Goal: Task Accomplishment & Management: Use online tool/utility

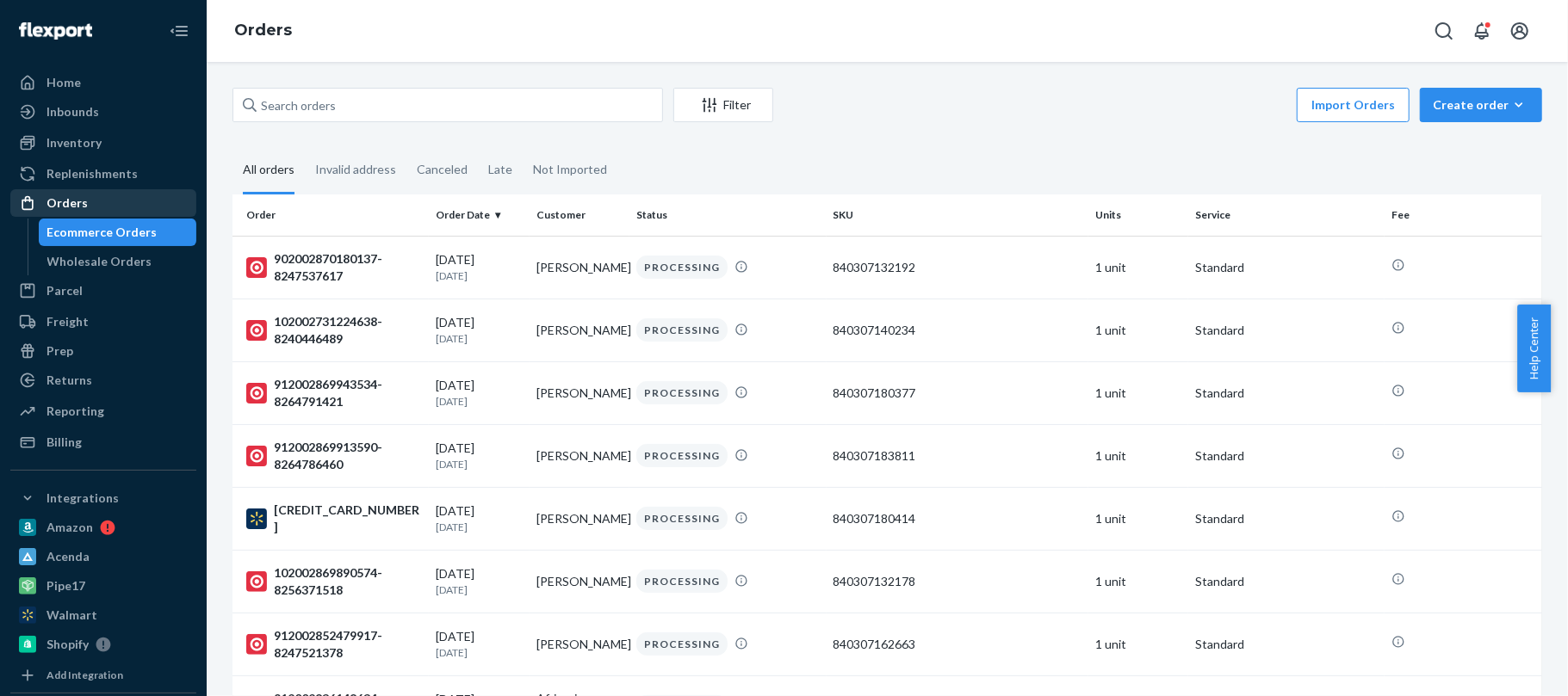
click at [61, 209] on div "Orders" at bounding box center [67, 204] width 41 height 18
click at [1478, 91] on button "Create order Ecommerce order Removal order" at bounding box center [1481, 105] width 122 height 34
click at [1434, 135] on button "Ecommerce order" at bounding box center [1506, 147] width 166 height 37
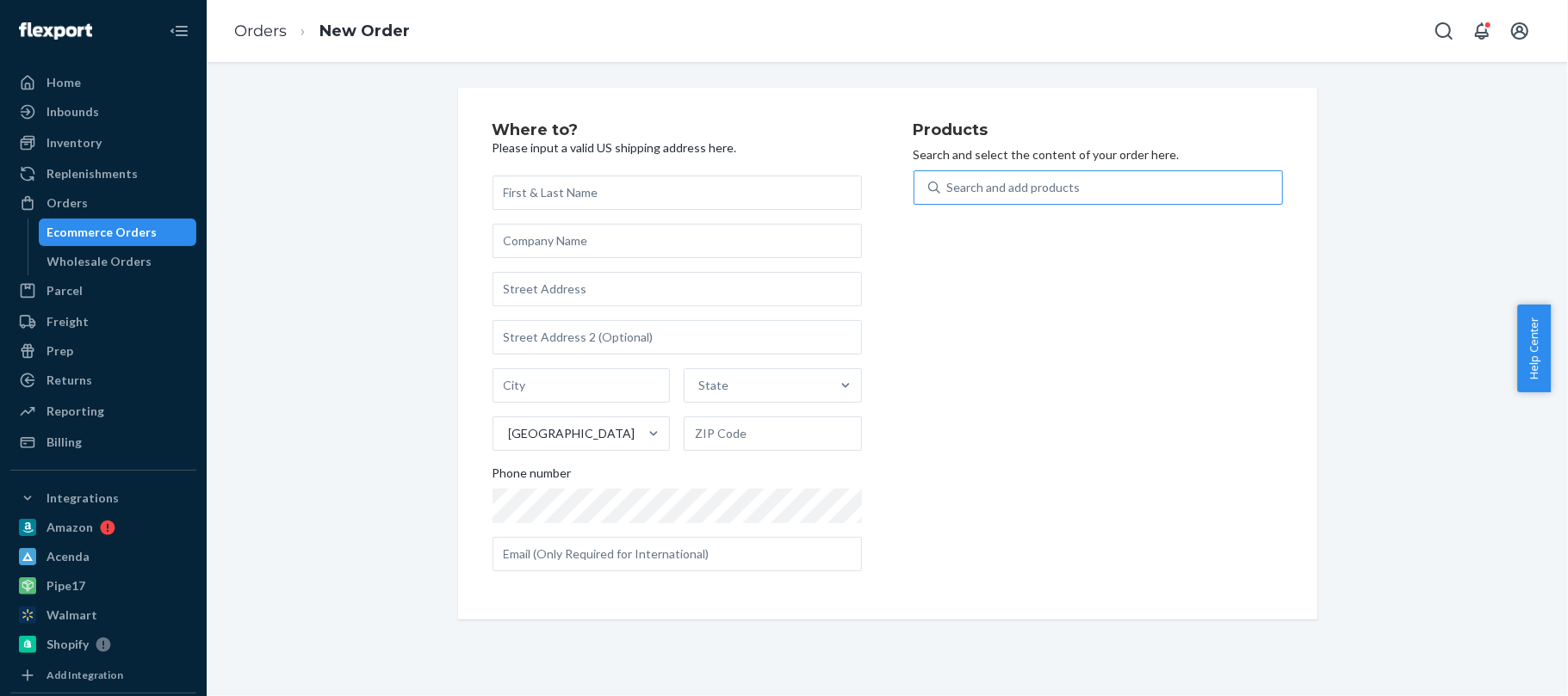
click at [1057, 182] on div "Search and add products" at bounding box center [1014, 188] width 133 height 18
click at [949, 182] on input "Search and add products" at bounding box center [948, 188] width 2 height 18
paste input "840307187543"
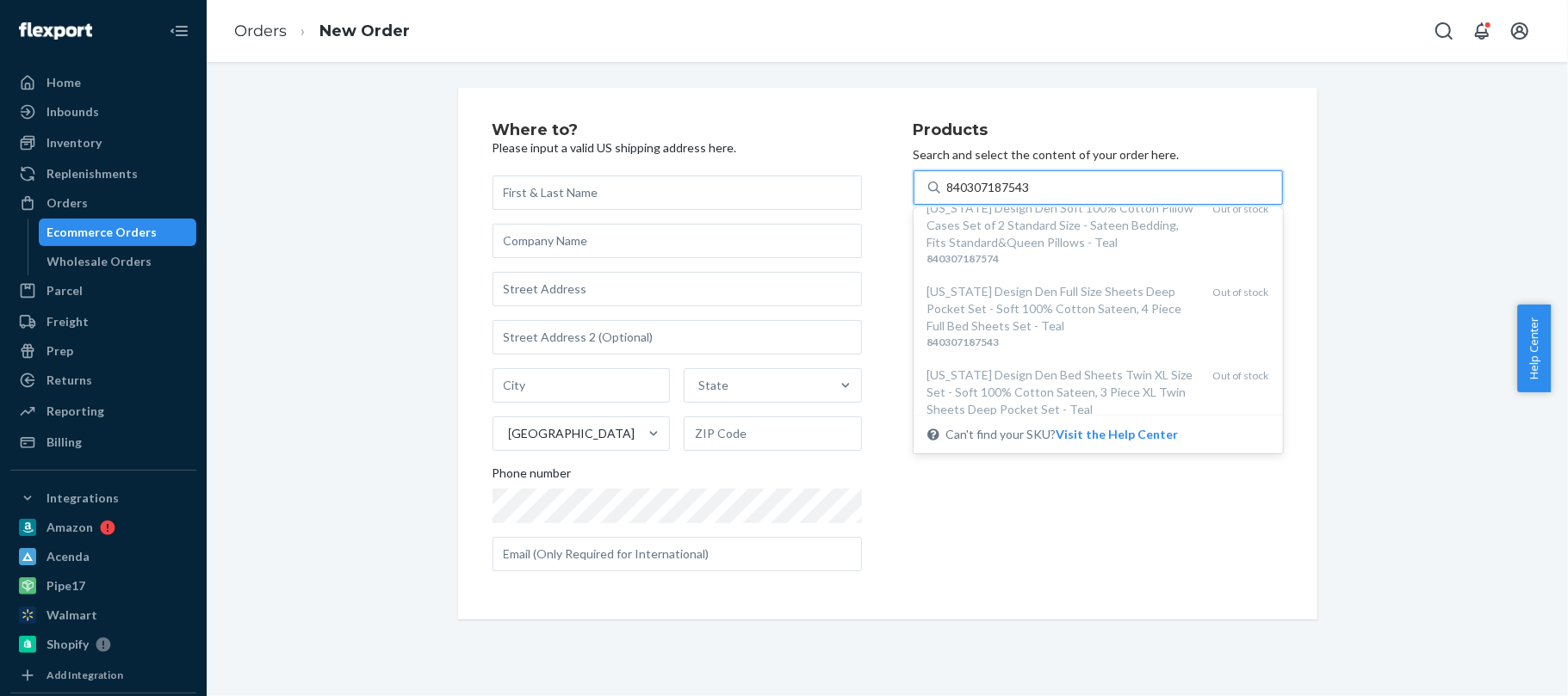
scroll to position [222, 0]
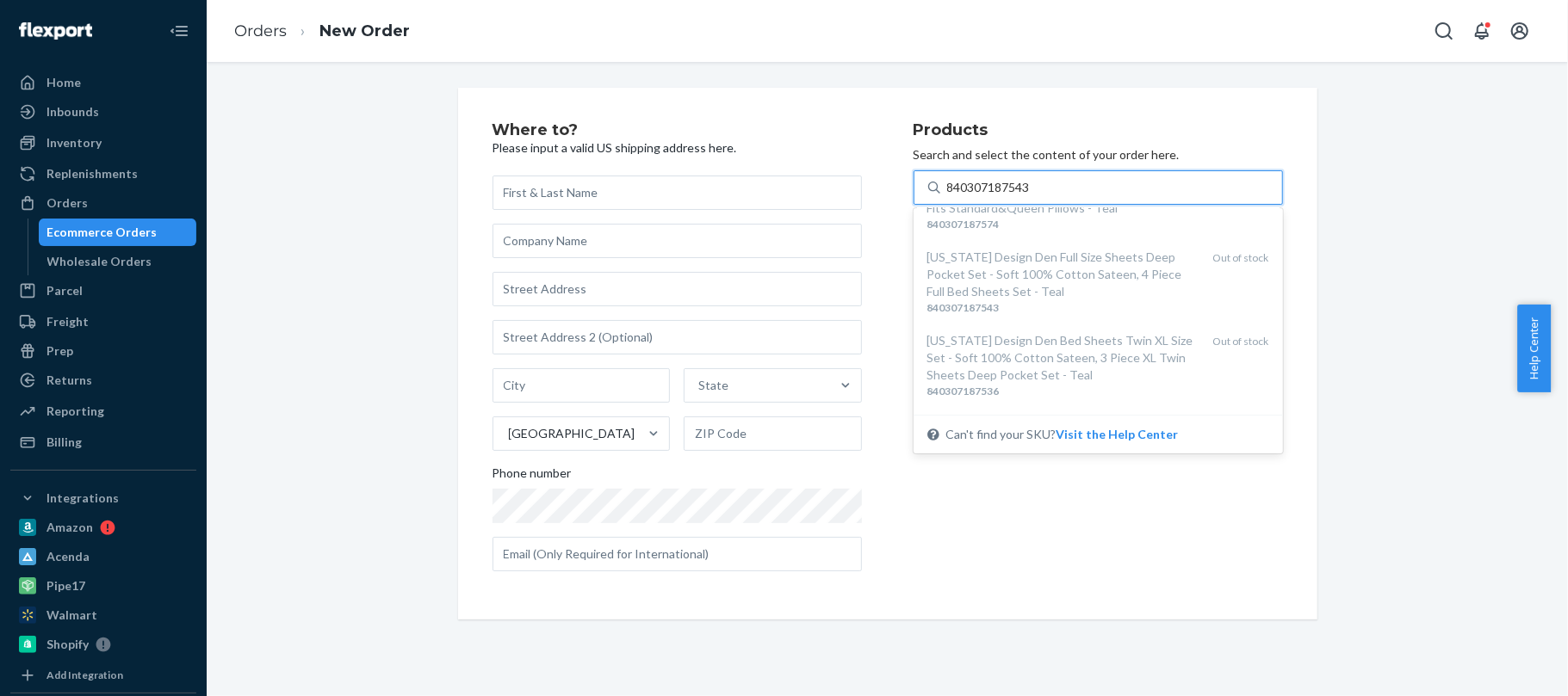
type input "840307187543"
click at [1016, 516] on div "Products Search and select the content of your order here. option undefined foc…" at bounding box center [1098, 353] width 369 height 463
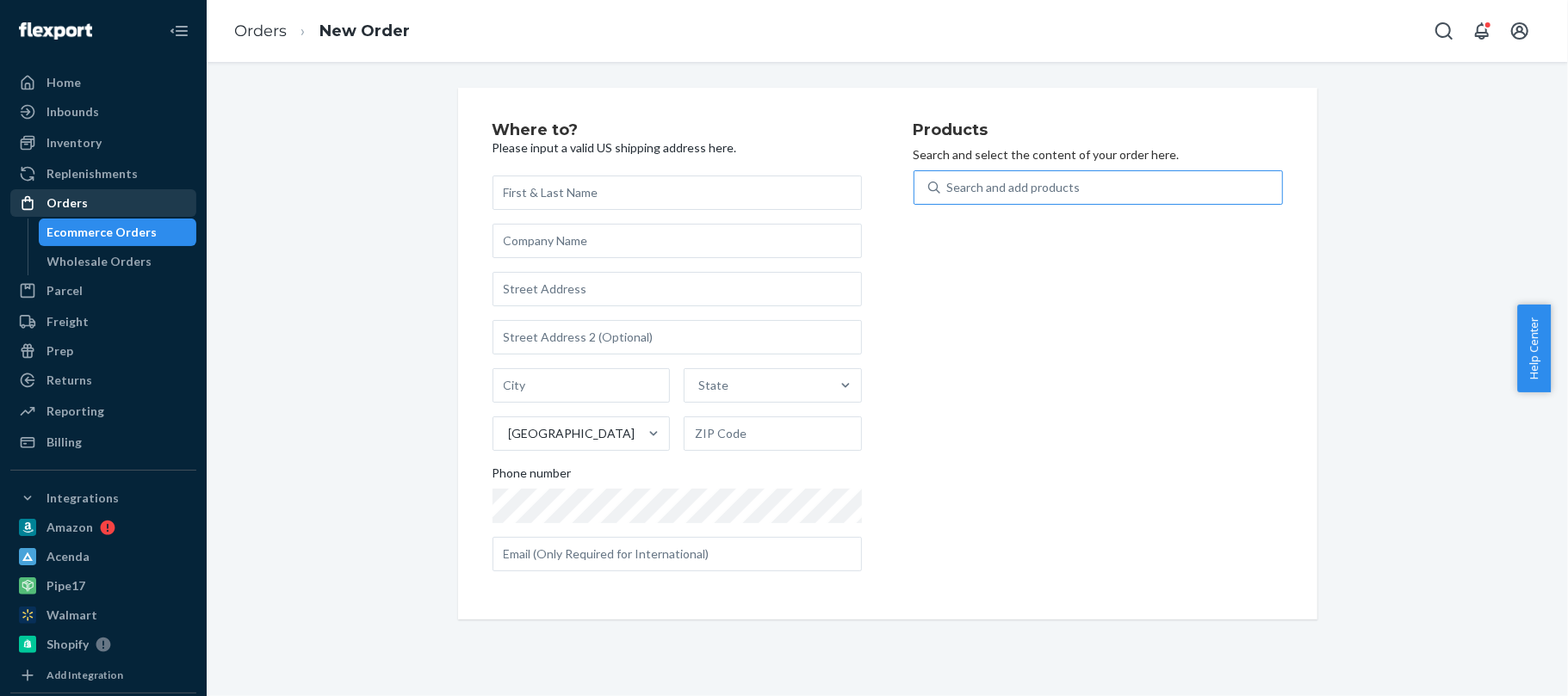
click at [59, 203] on div "Orders" at bounding box center [67, 204] width 41 height 18
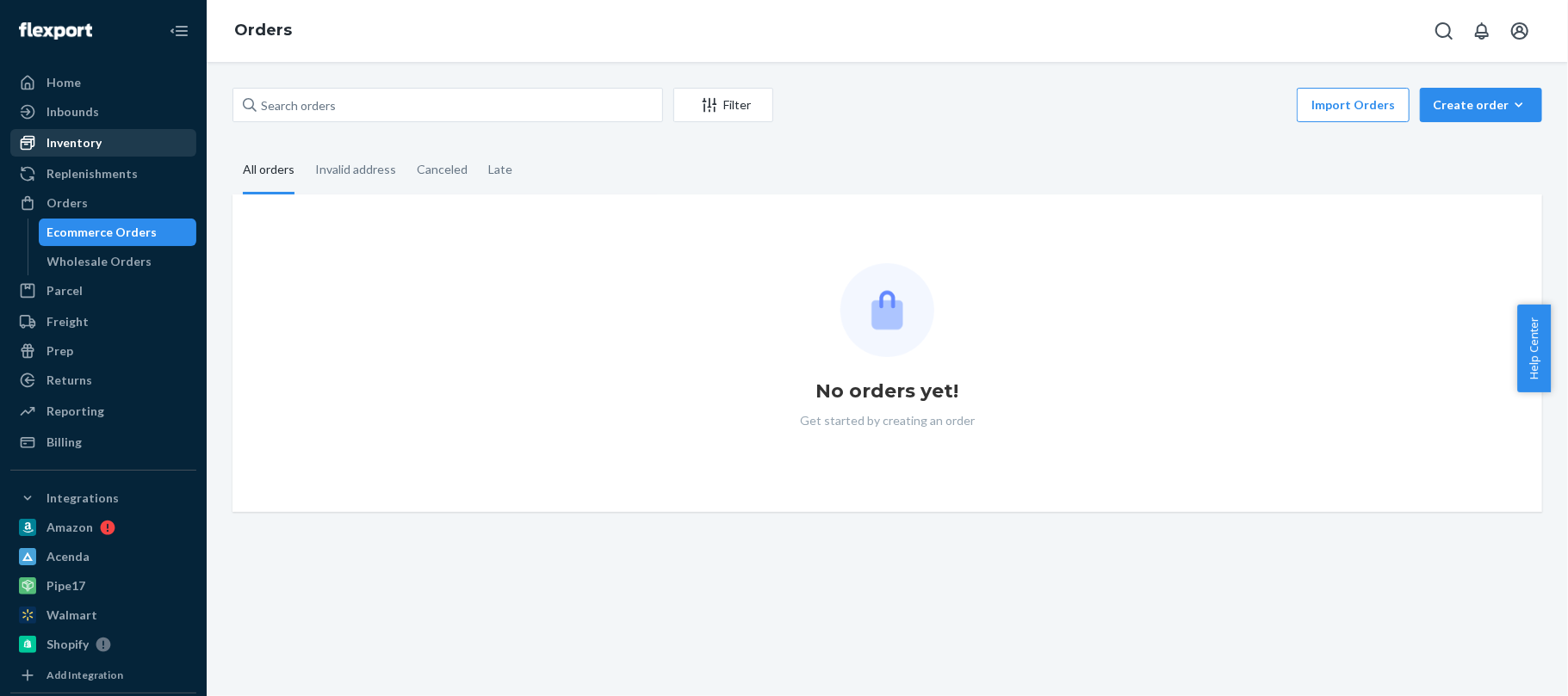
click at [46, 142] on div "Inventory" at bounding box center [73, 143] width 55 height 18
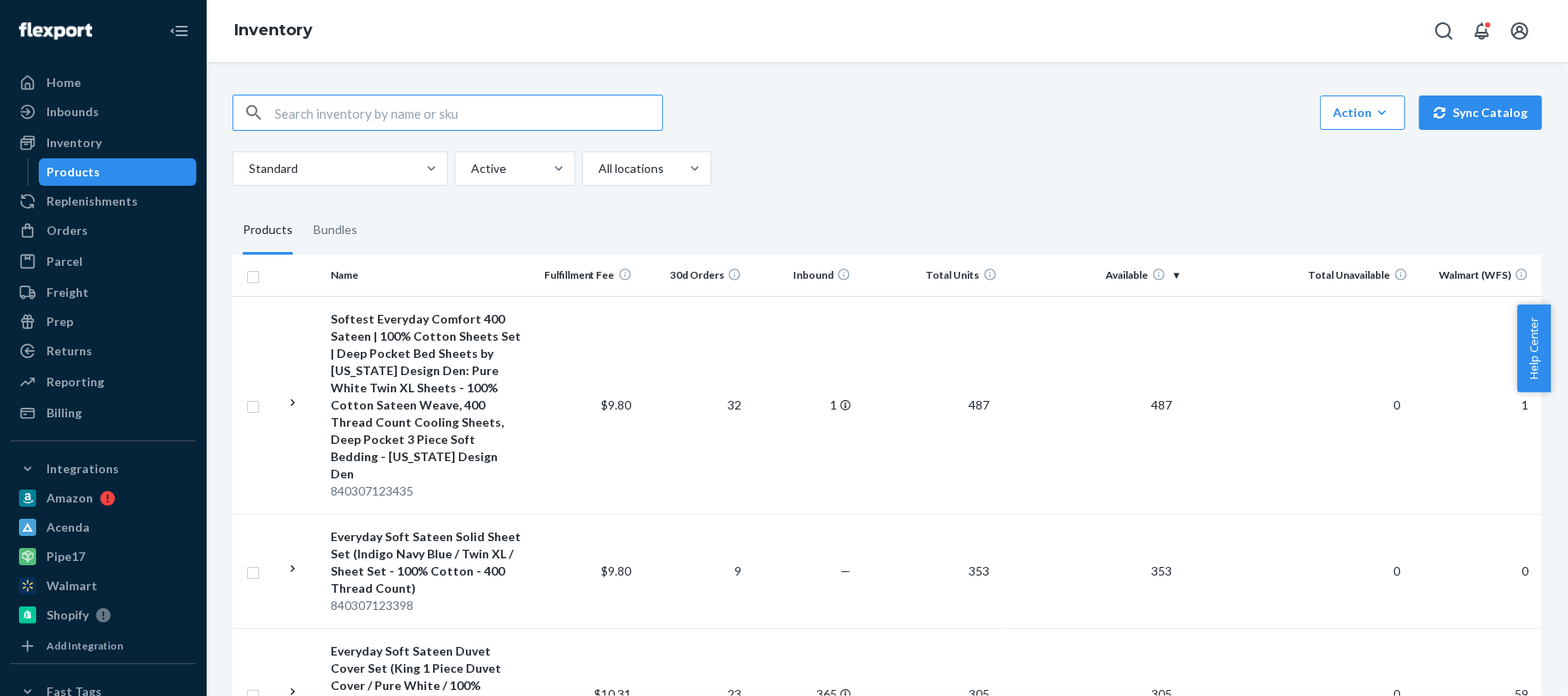
click at [350, 124] on input "text" at bounding box center [468, 113] width 388 height 34
paste input "840307180742"
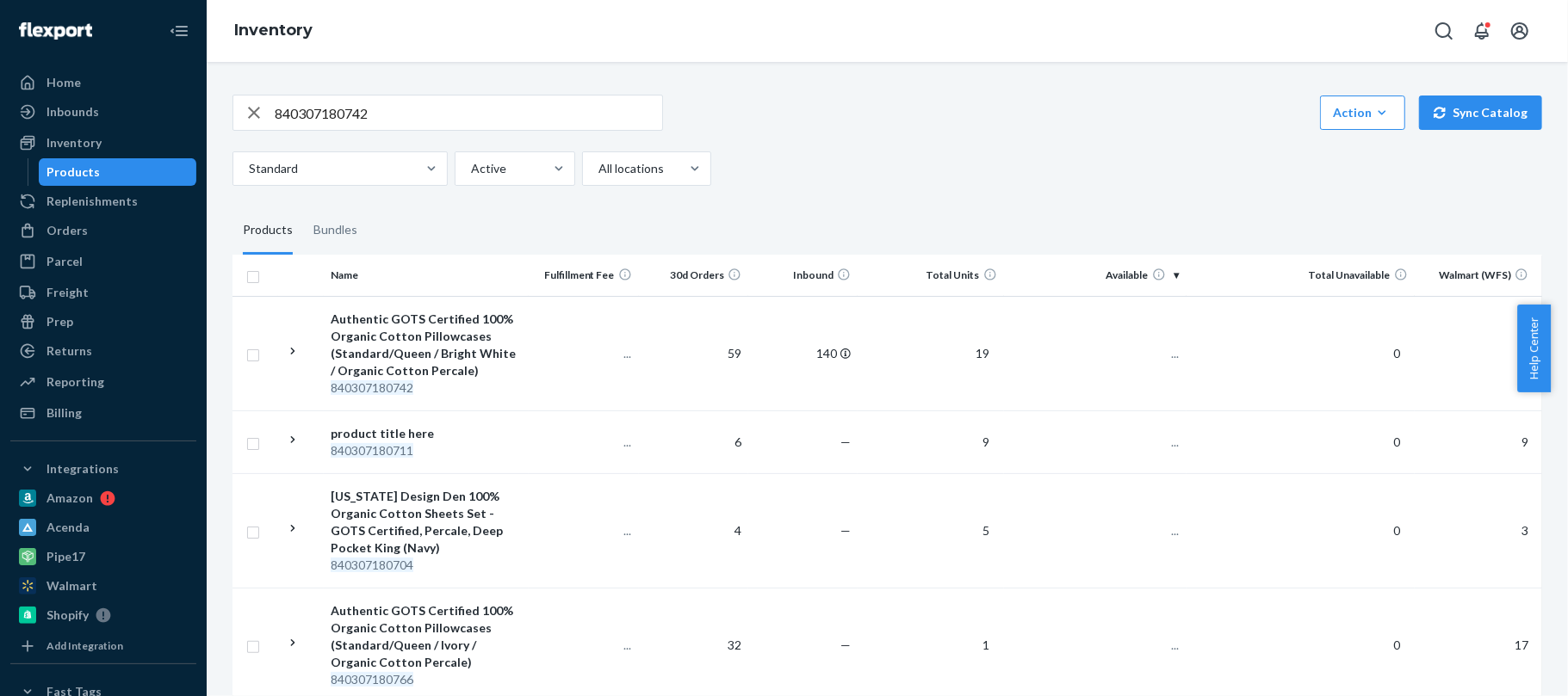
click at [773, 105] on div "840307180742 Action Create product Create bundle Bulk create products Bulk upda…" at bounding box center [886, 113] width 1309 height 36
drag, startPoint x: 1040, startPoint y: 88, endPoint x: 883, endPoint y: 23, distance: 169.9
click at [376, 96] on input "840307180742" at bounding box center [468, 113] width 388 height 34
paste input "55139"
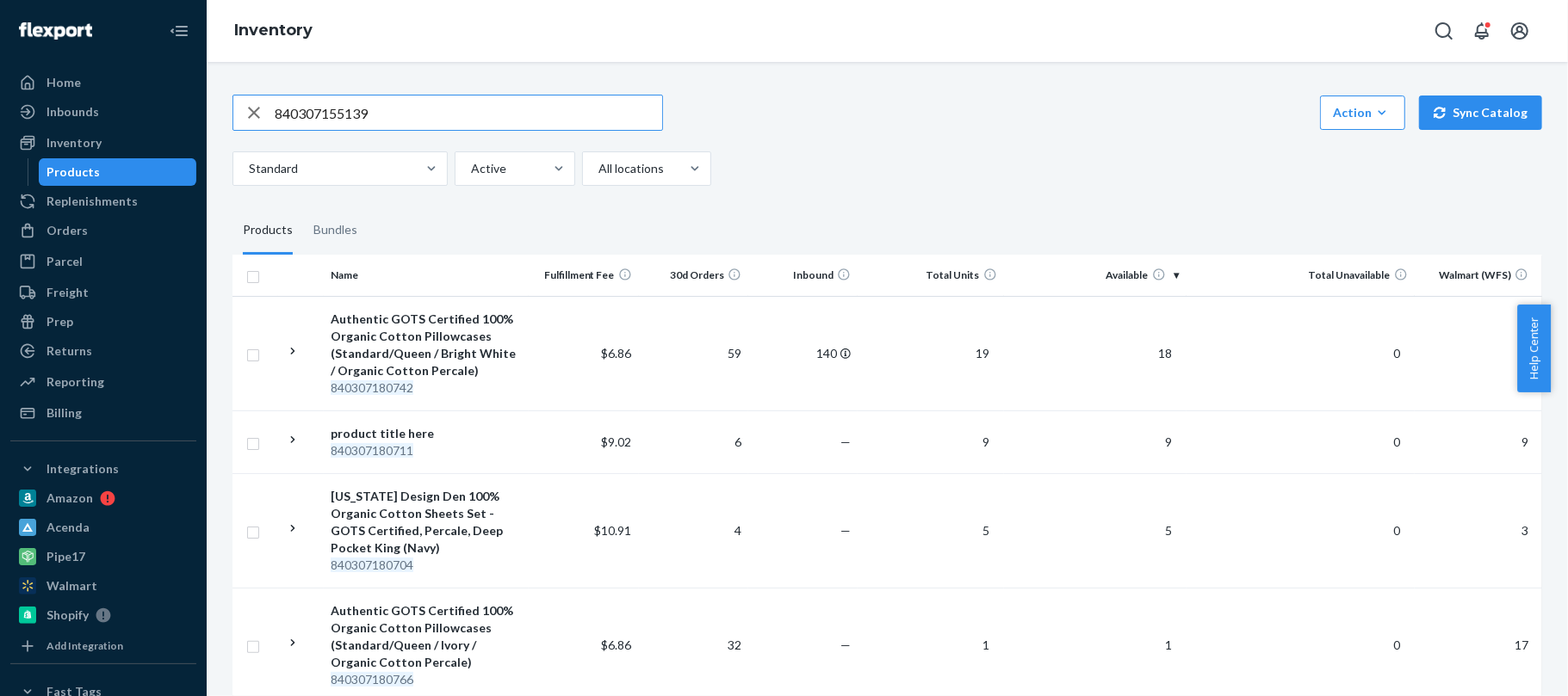
type input "840307155139"
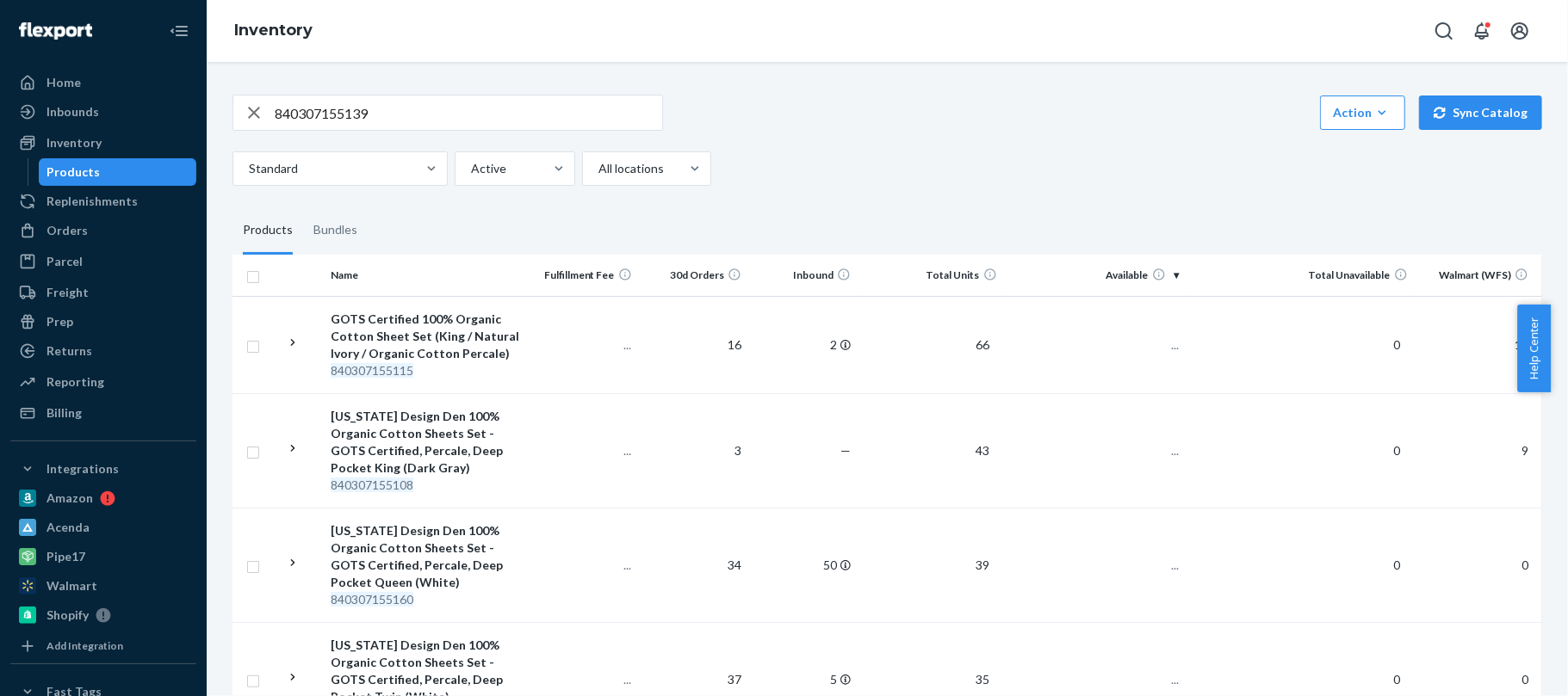
click at [950, 129] on div "840307155139 Action Create product Create bundle Bulk create products Bulk upda…" at bounding box center [886, 113] width 1309 height 36
